Goal: Task Accomplishment & Management: Use online tool/utility

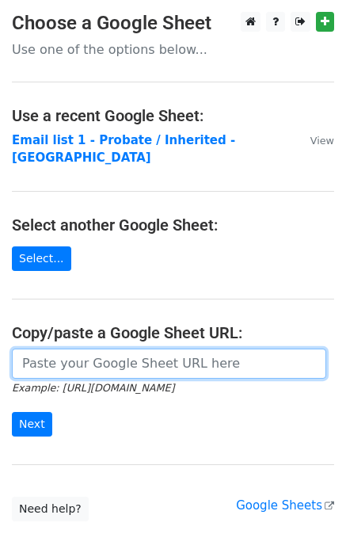
click at [108, 352] on input "url" at bounding box center [169, 363] width 314 height 30
paste input "https://docs.google.com/spreadsheets/d/1HivB4ZUD9wSoUTl_4MORK2XJmc3yt6qFTg6-Li9…"
type input "https://docs.google.com/spreadsheets/d/1HivB4ZUD9wSoUTl_4MORK2XJmc3yt6qFTg6-Li9…"
click at [12, 412] on input "Next" at bounding box center [32, 424] width 40 height 25
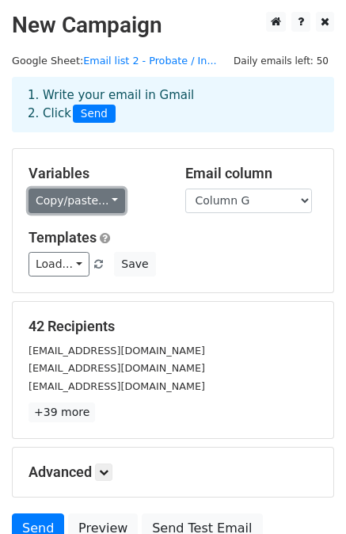
click at [65, 196] on link "Copy/paste..." at bounding box center [77, 200] width 97 height 25
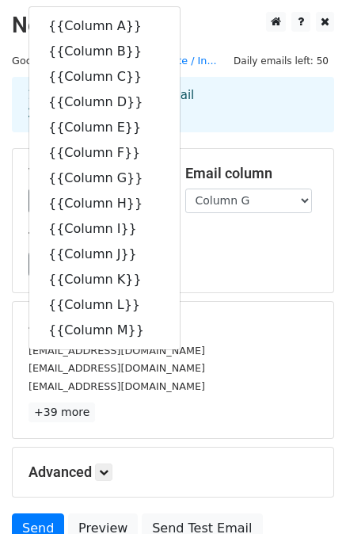
click at [207, 147] on div "1. Write your email in Gmail 2. Click Send" at bounding box center [173, 116] width 346 height 63
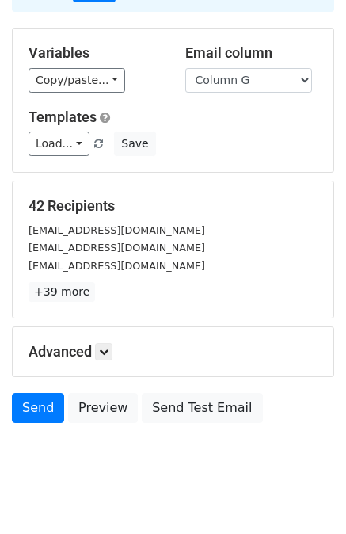
scroll to position [143, 0]
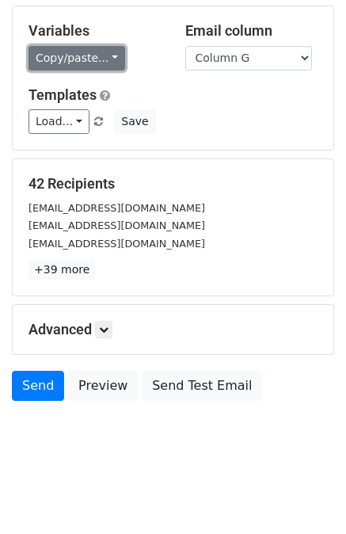
click at [97, 64] on link "Copy/paste..." at bounding box center [77, 58] width 97 height 25
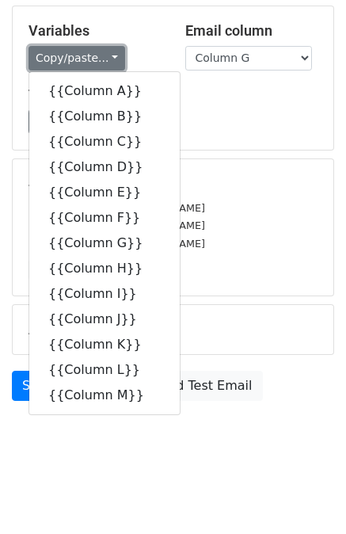
click at [97, 64] on link "Copy/paste..." at bounding box center [77, 58] width 97 height 25
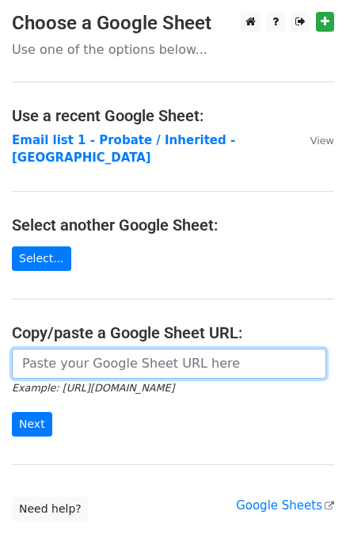
click at [111, 348] on input "url" at bounding box center [169, 363] width 314 height 30
paste input "https://docs.google.com/spreadsheets/d/1HivB4ZUD9wSoUTl_4MORK2XJmc3yt6qFTg6-Li9…"
type input "https://docs.google.com/spreadsheets/d/1HivB4ZUD9wSoUTl_4MORK2XJmc3yt6qFTg6-Li9…"
click at [12, 412] on input "Next" at bounding box center [32, 424] width 40 height 25
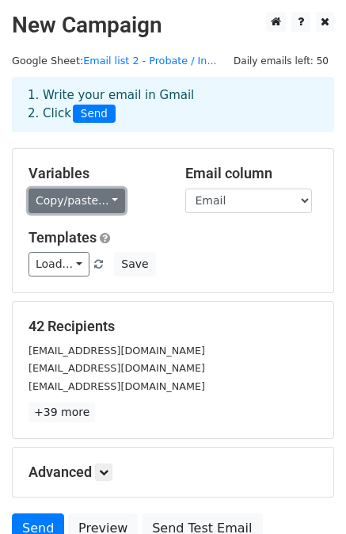
click at [88, 207] on link "Copy/paste..." at bounding box center [77, 200] width 97 height 25
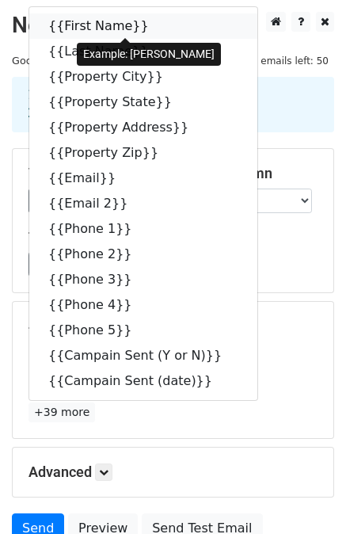
drag, startPoint x: 130, startPoint y: 24, endPoint x: 20, endPoint y: 94, distance: 130.7
click at [153, 24] on icon at bounding box center [159, 25] width 13 height 13
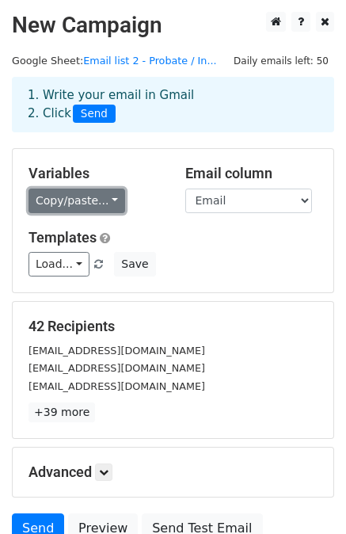
click at [90, 197] on link "Copy/paste..." at bounding box center [77, 200] width 97 height 25
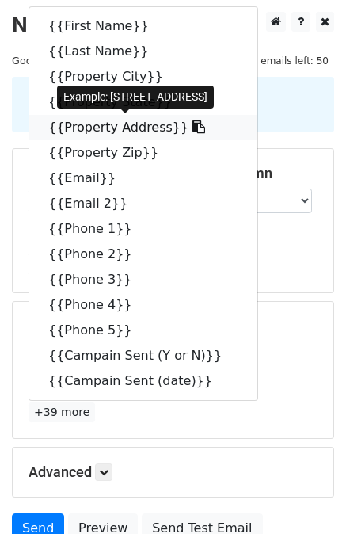
click at [192, 125] on icon at bounding box center [198, 126] width 13 height 13
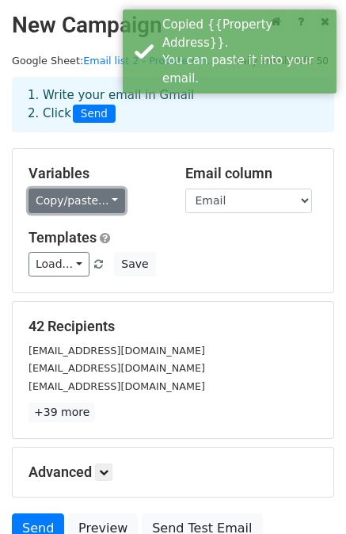
click at [97, 198] on link "Copy/paste..." at bounding box center [77, 200] width 97 height 25
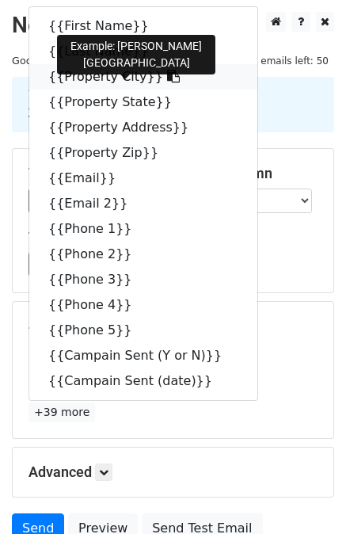
click at [167, 74] on icon at bounding box center [173, 76] width 13 height 13
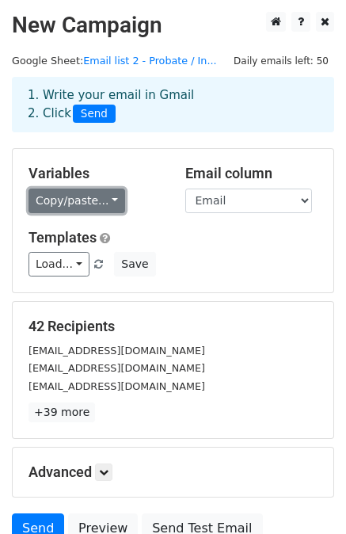
click at [94, 198] on link "Copy/paste..." at bounding box center [77, 200] width 97 height 25
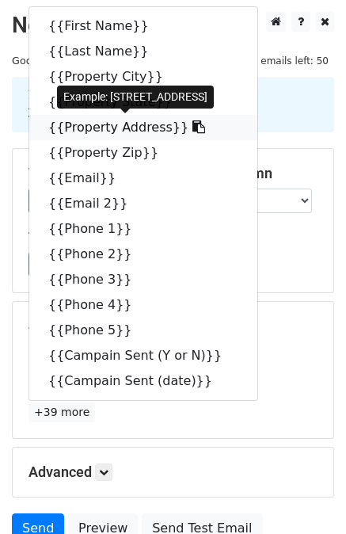
click at [192, 128] on icon at bounding box center [198, 126] width 13 height 13
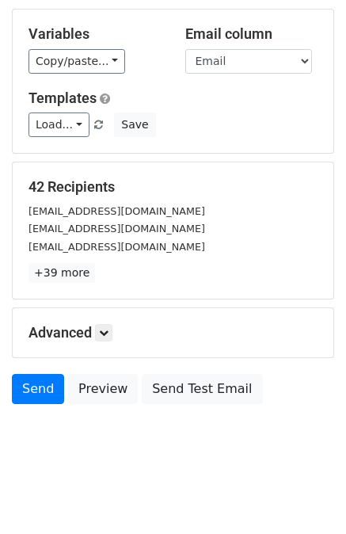
scroll to position [143, 0]
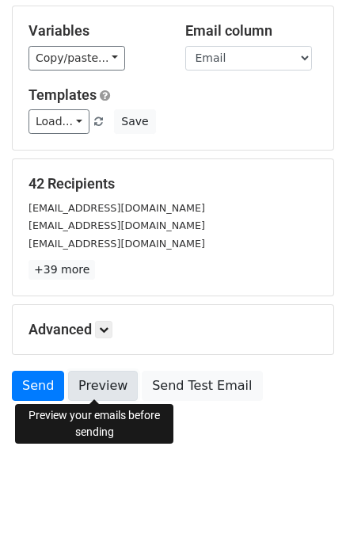
click at [104, 383] on link "Preview" at bounding box center [103, 386] width 70 height 30
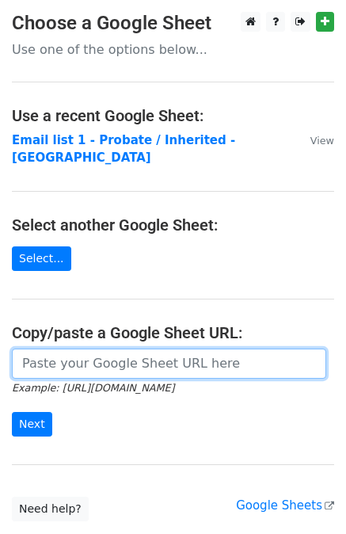
click at [105, 348] on input "url" at bounding box center [169, 363] width 314 height 30
paste input "https://docs.google.com/spreadsheets/d/1HivB4ZUD9wSoUTl_4MORK2XJmc3yt6qFTg6-Li9…"
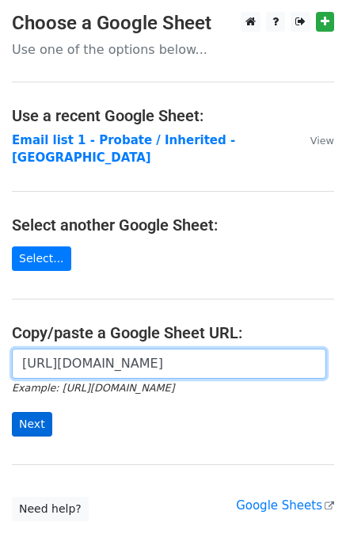
type input "https://docs.google.com/spreadsheets/d/1HivB4ZUD9wSoUTl_4MORK2XJmc3yt6qFTg6-Li9…"
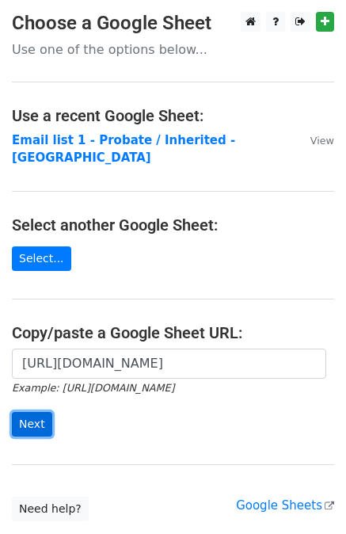
scroll to position [0, 0]
click at [35, 415] on input "Next" at bounding box center [32, 424] width 40 height 25
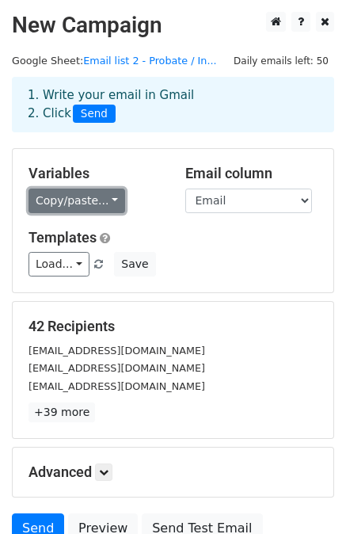
click at [98, 203] on link "Copy/paste..." at bounding box center [77, 200] width 97 height 25
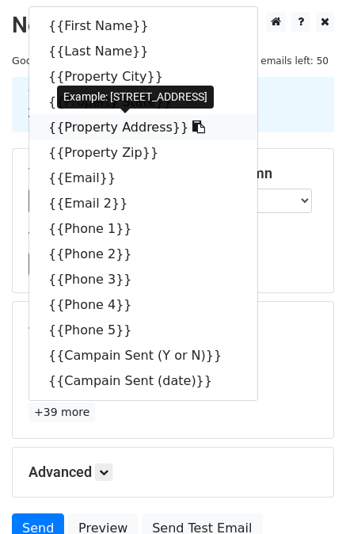
click at [192, 123] on icon at bounding box center [198, 126] width 13 height 13
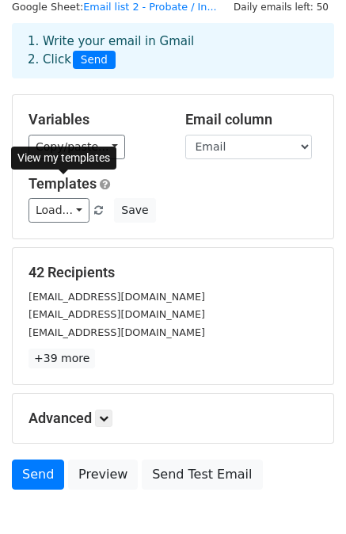
scroll to position [79, 0]
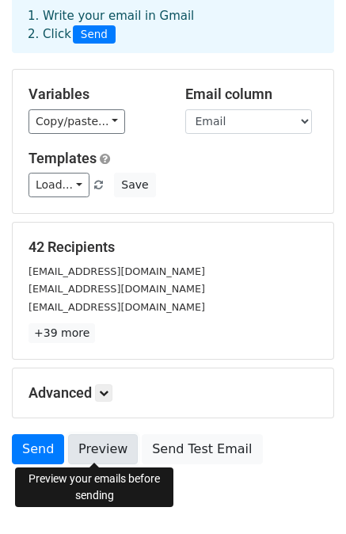
click at [88, 447] on link "Preview" at bounding box center [103, 449] width 70 height 30
